Goal: Information Seeking & Learning: Find contact information

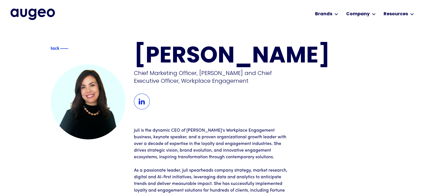
click at [142, 100] on img at bounding box center [142, 101] width 16 height 16
